Goal: Navigation & Orientation: Understand site structure

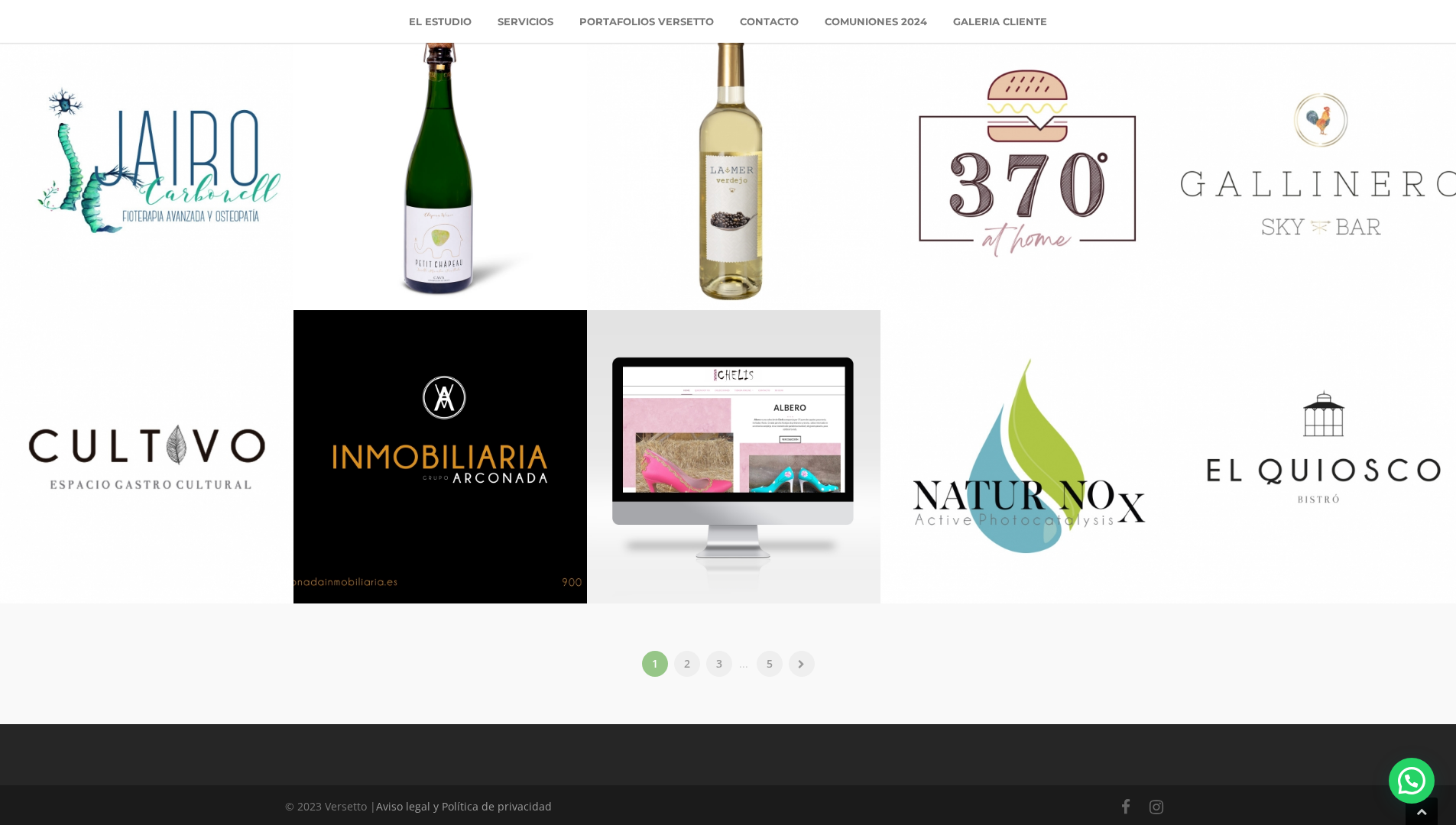
scroll to position [2082, 0]
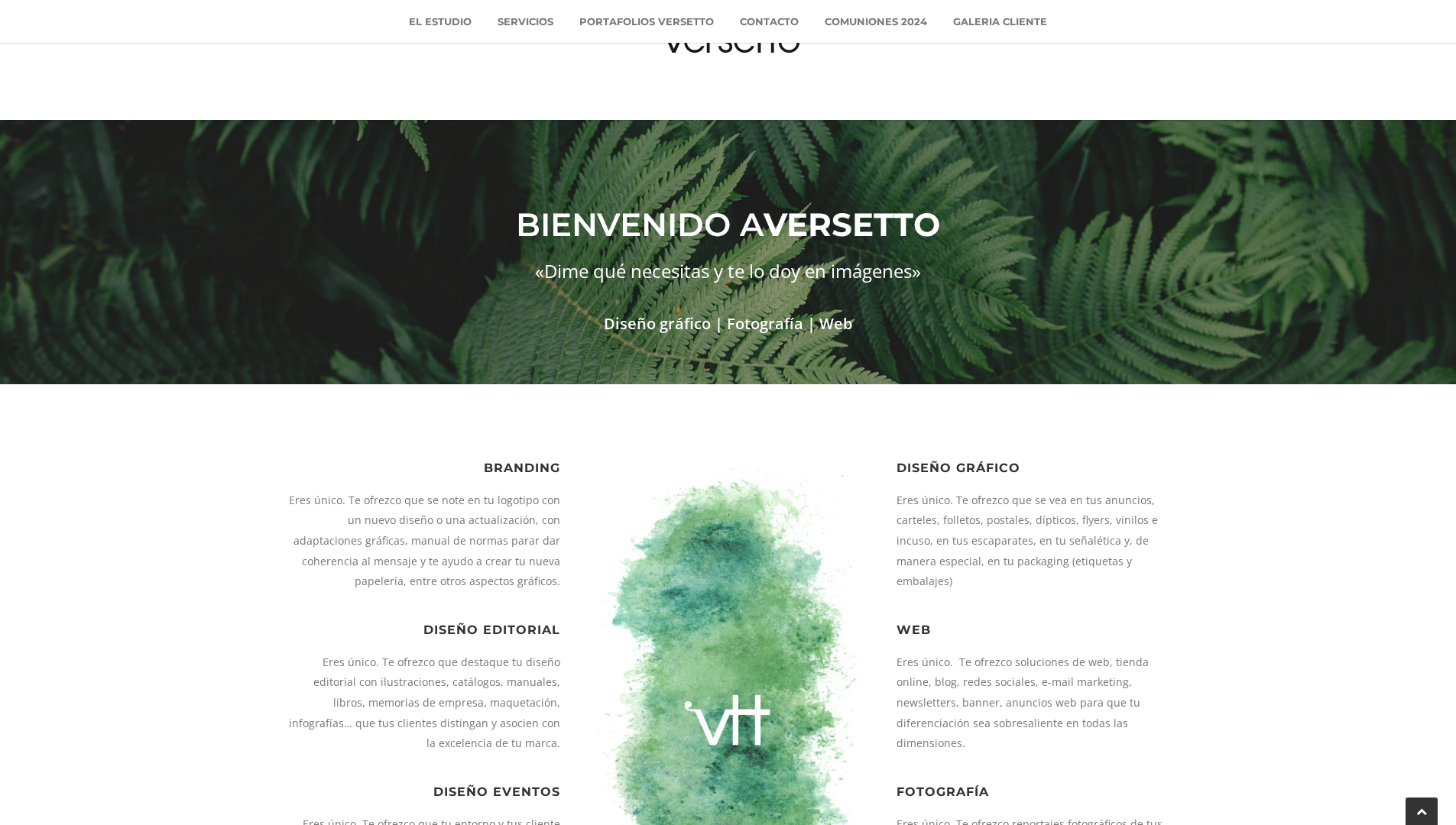
scroll to position [2082, 0]
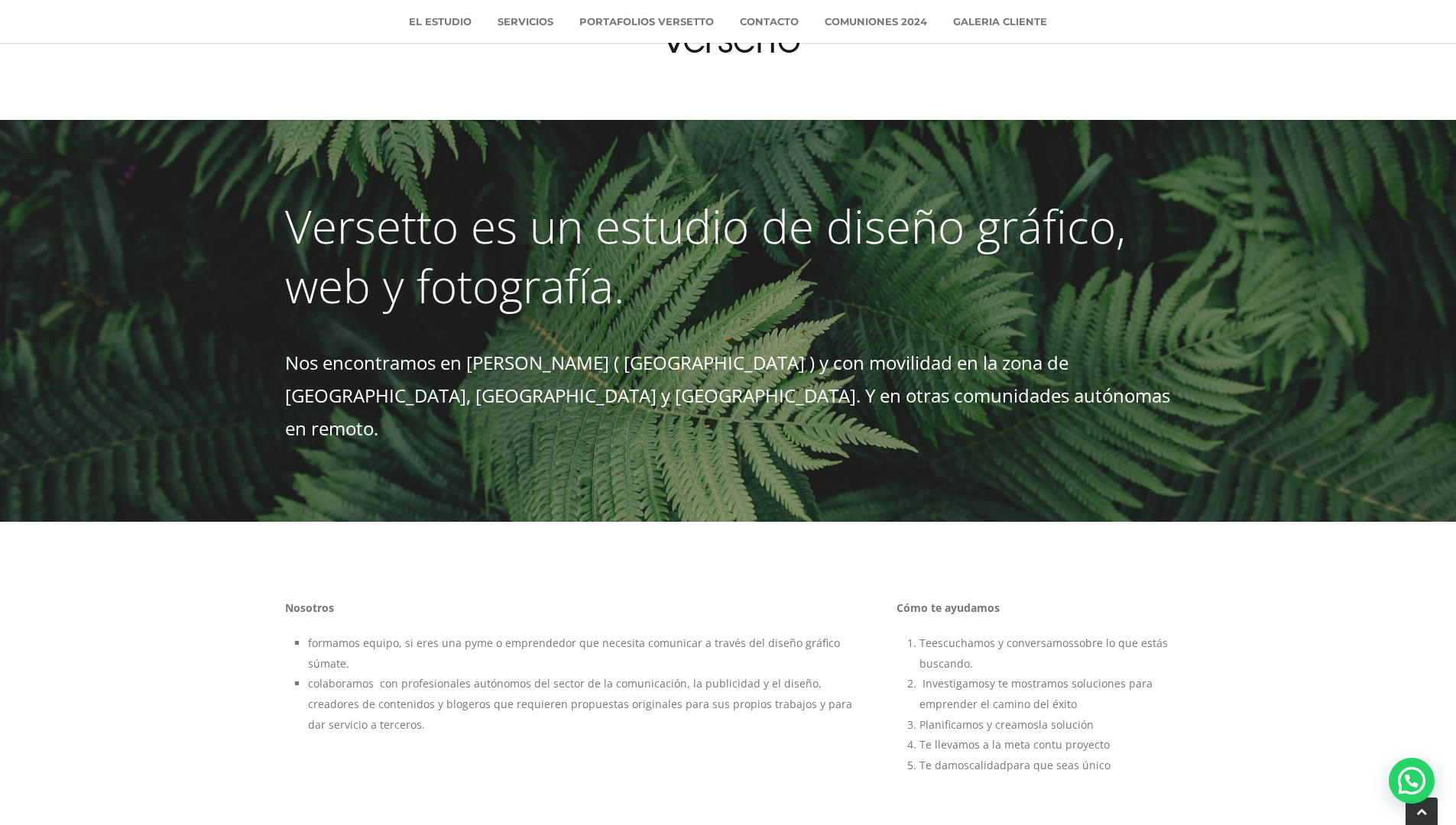
scroll to position [564, 0]
